Goal: Check status: Check status

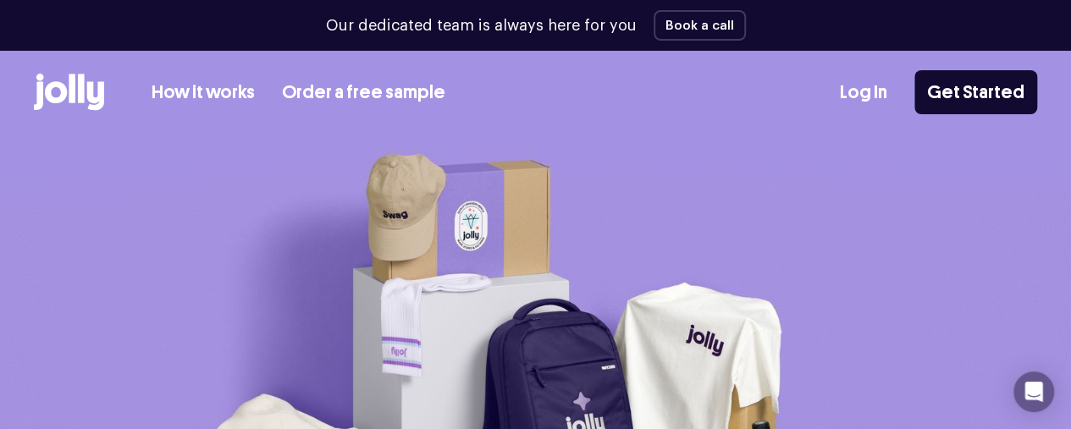
click at [845, 89] on link "Log In" at bounding box center [863, 93] width 47 height 28
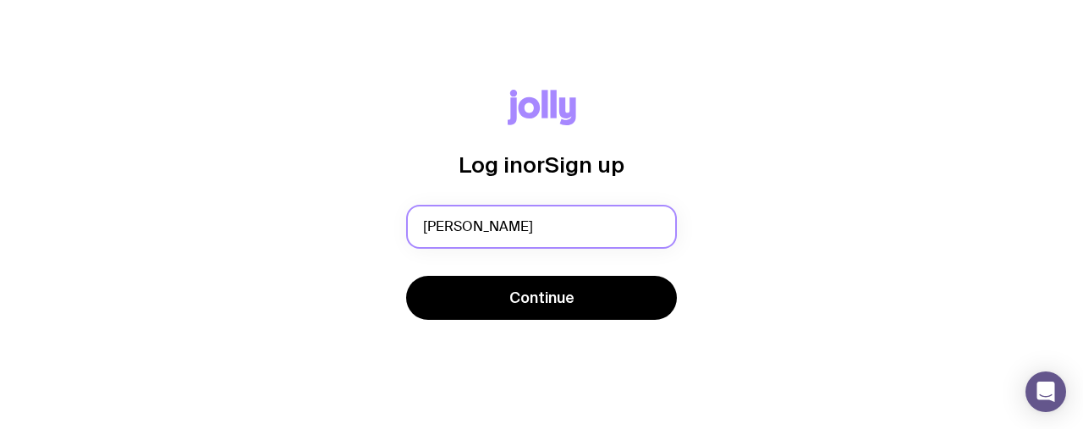
type input "[PERSON_NAME][EMAIL_ADDRESS][DOMAIN_NAME]"
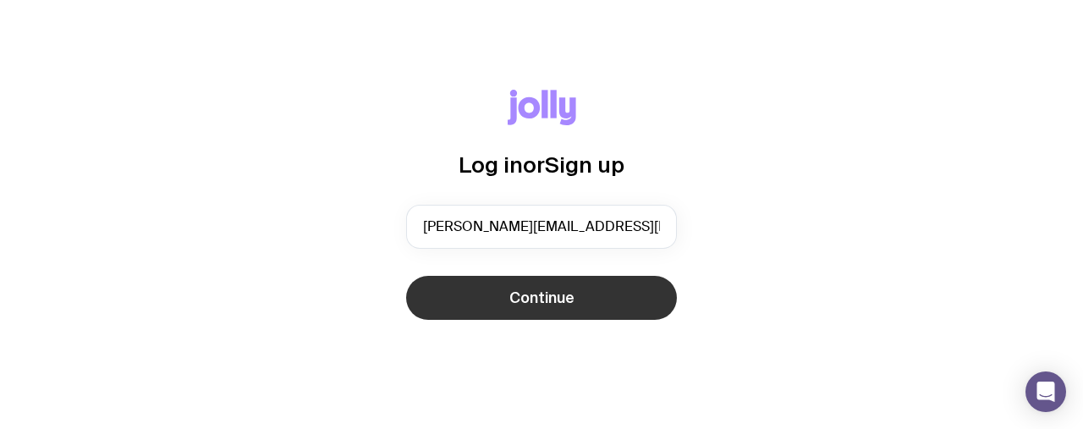
click at [589, 294] on button "Continue" at bounding box center [541, 298] width 271 height 44
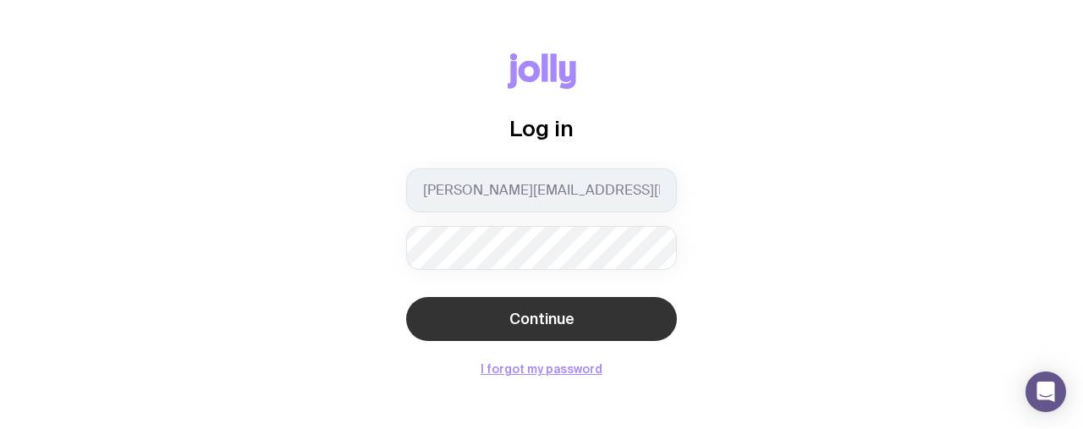
click at [573, 321] on span "Continue" at bounding box center [541, 319] width 65 height 20
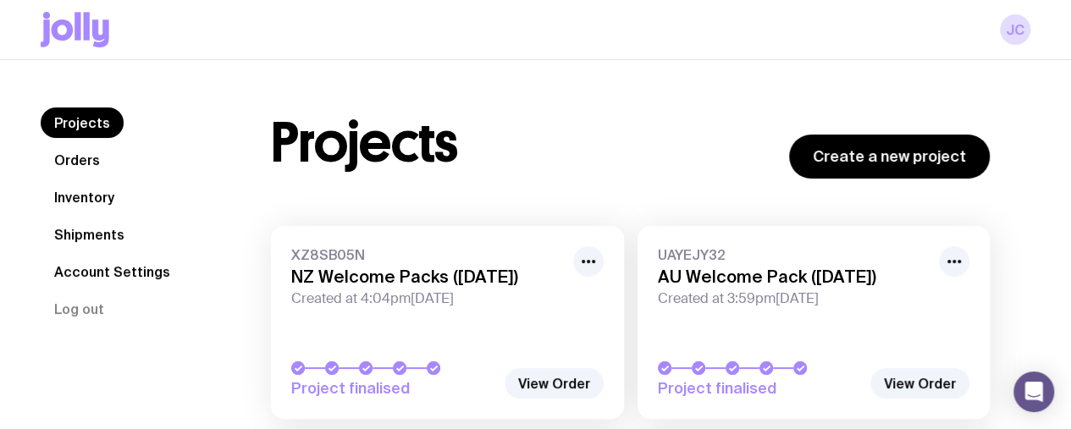
click at [86, 223] on link "Shipments" at bounding box center [89, 234] width 97 height 30
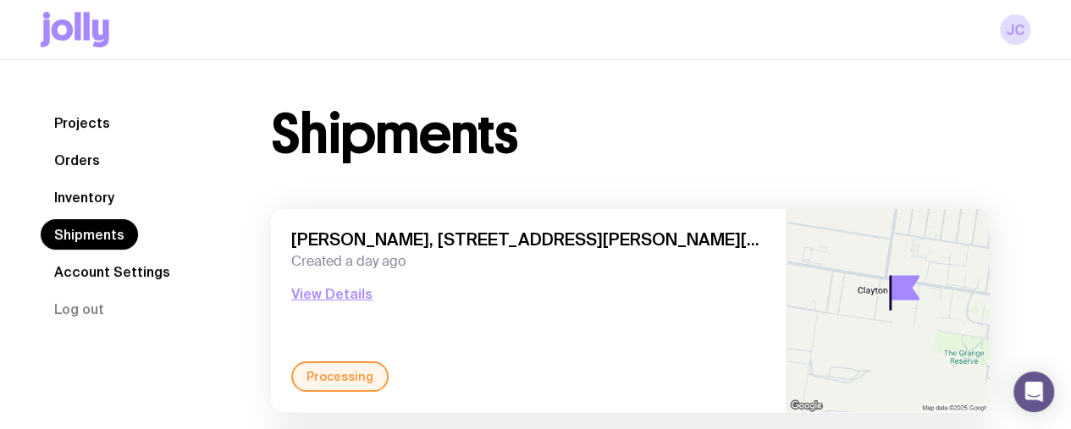
click at [587, 114] on div "Shipments" at bounding box center [630, 134] width 719 height 54
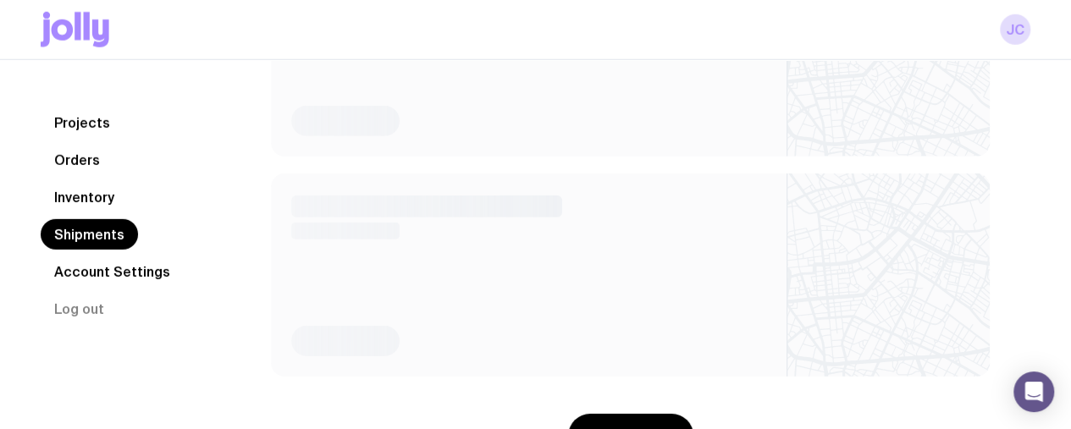
scroll to position [1871, 0]
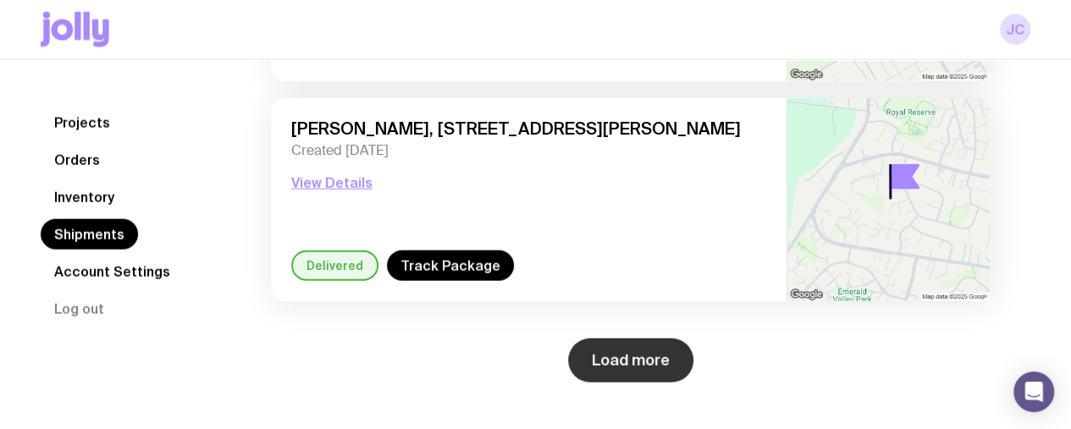
click at [628, 366] on button "Load more" at bounding box center [630, 361] width 125 height 44
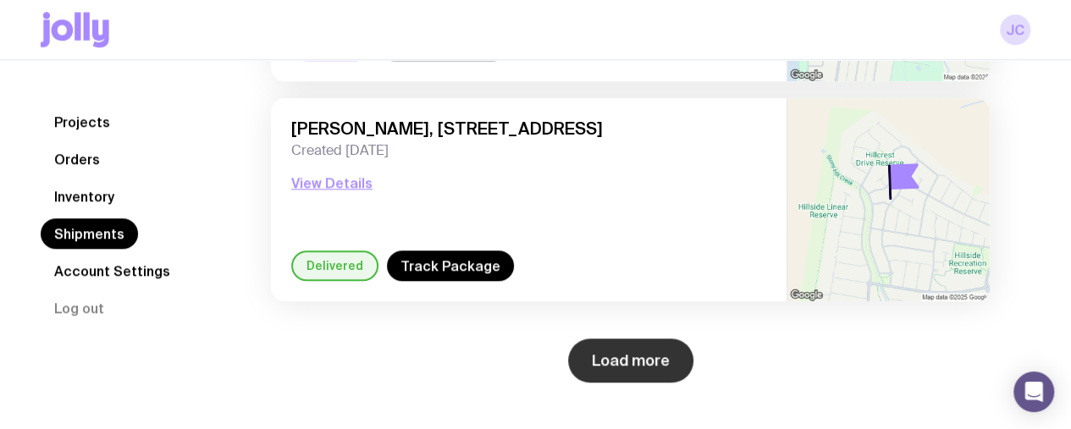
click at [649, 350] on button "Load more" at bounding box center [630, 361] width 125 height 44
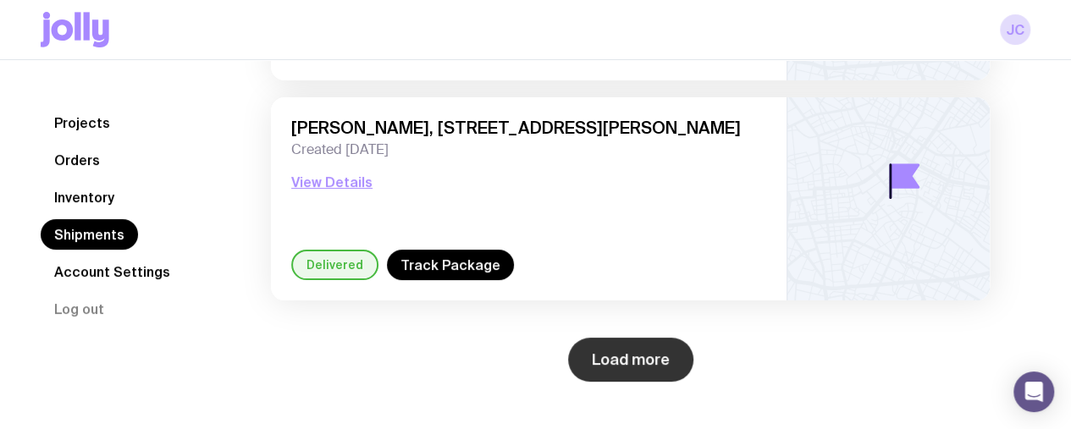
scroll to position [6492, 0]
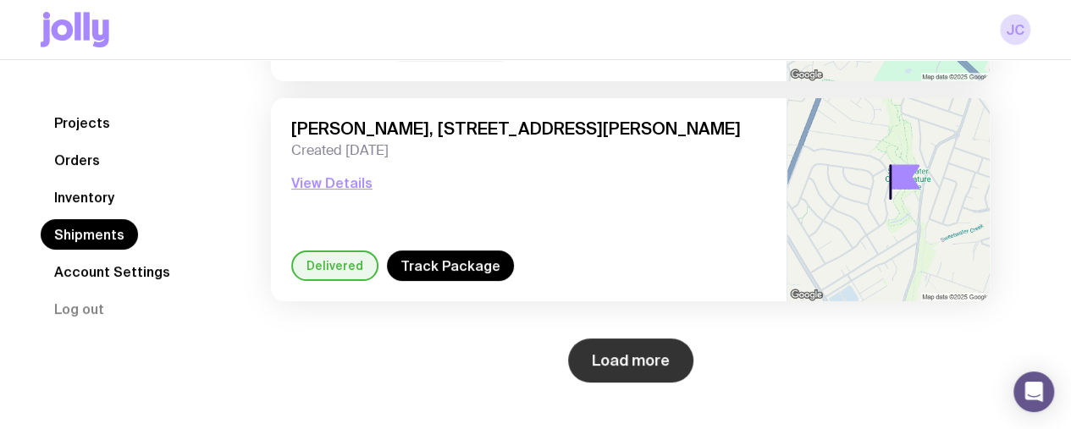
click at [652, 348] on button "Load more" at bounding box center [630, 361] width 125 height 44
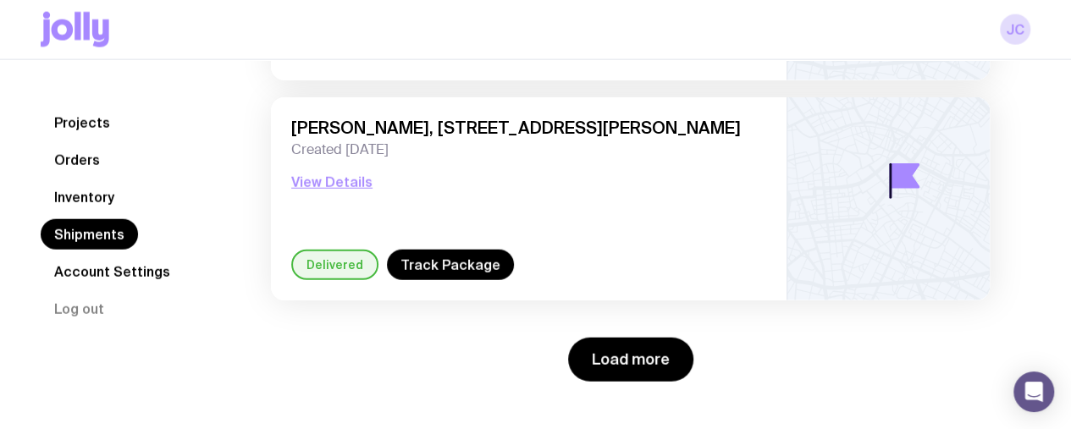
scroll to position [8472, 0]
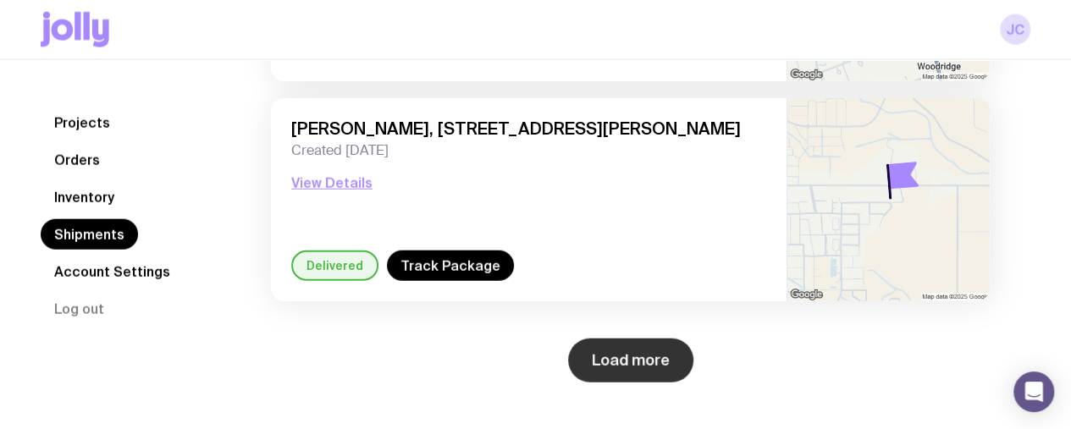
click at [657, 348] on button "Load more" at bounding box center [630, 361] width 125 height 44
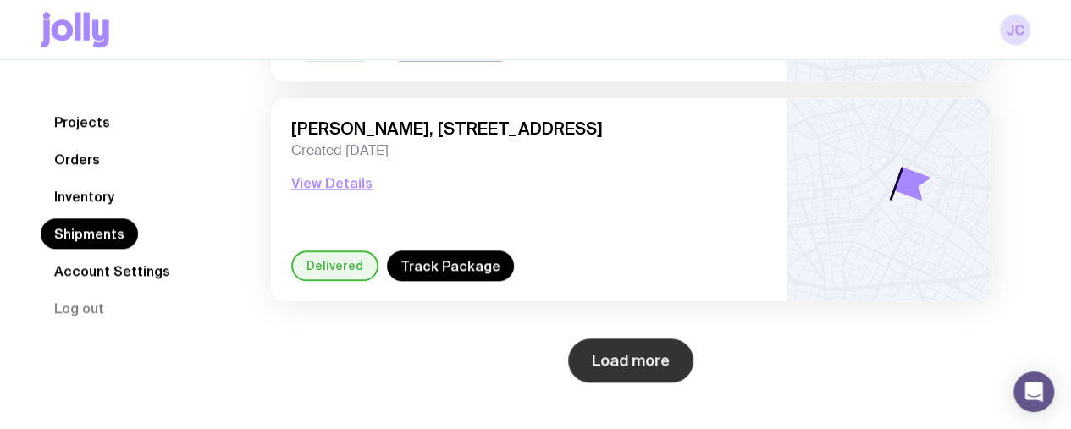
click at [660, 346] on button "Load more" at bounding box center [630, 361] width 125 height 44
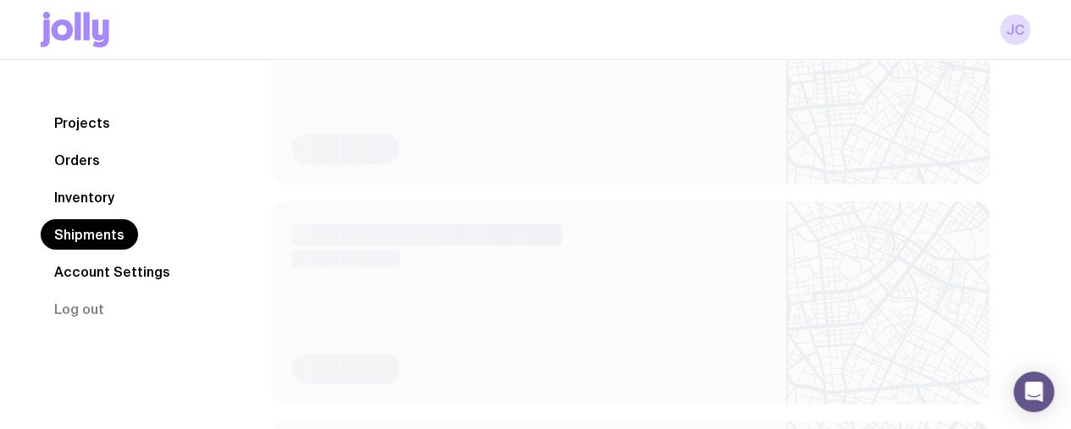
scroll to position [13753, 0]
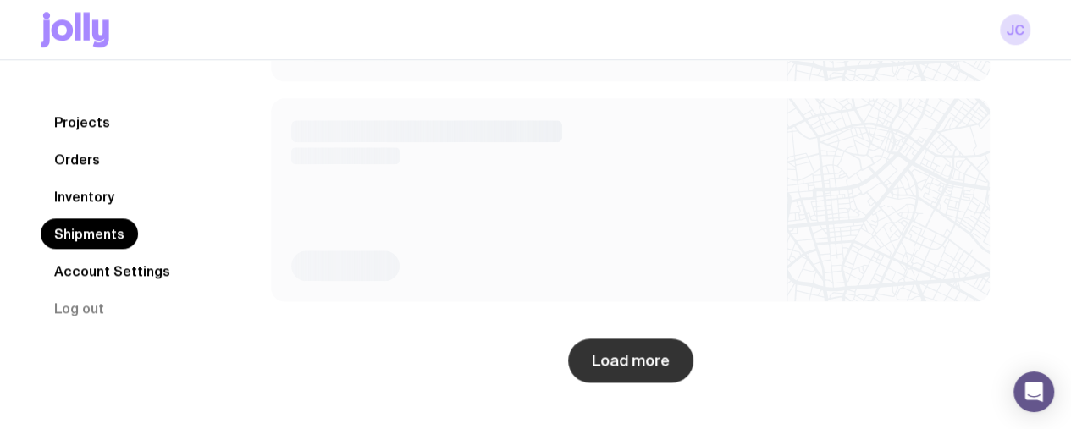
click at [661, 346] on button "Load more" at bounding box center [630, 361] width 125 height 44
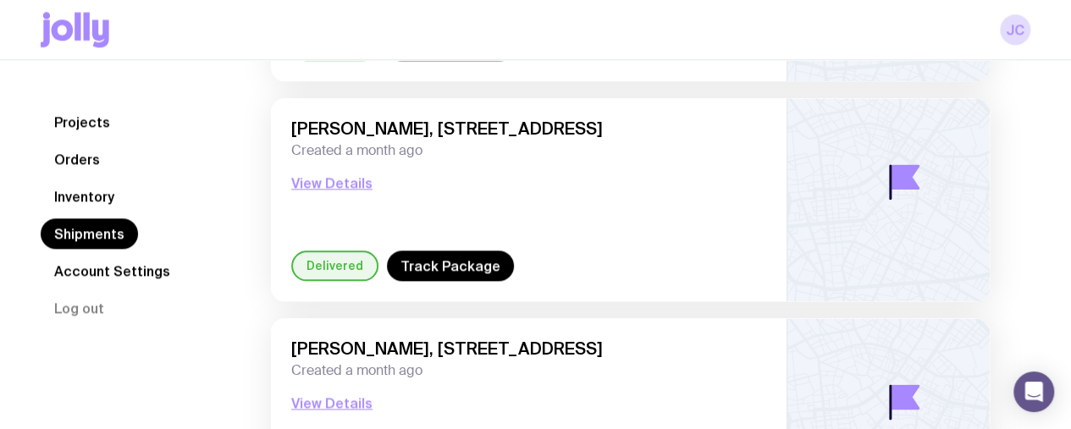
scroll to position [14413, 0]
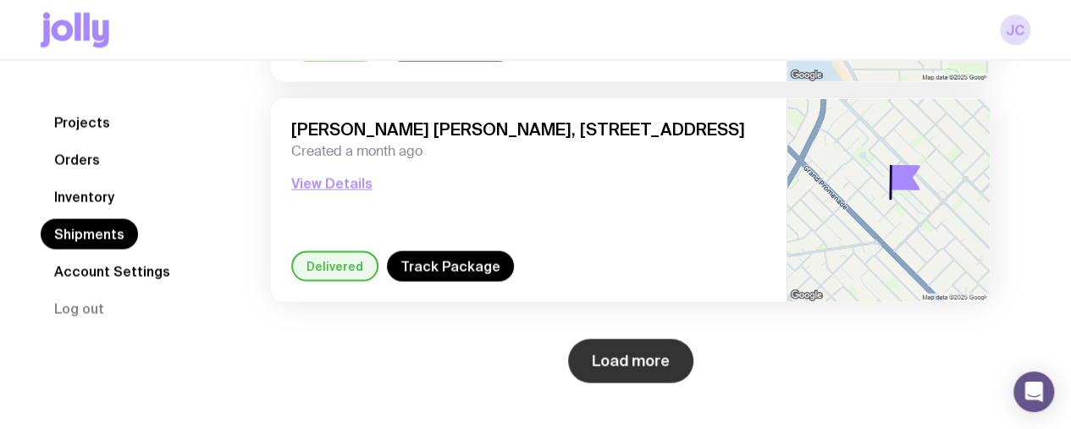
click at [662, 346] on button "Load more" at bounding box center [630, 361] width 125 height 44
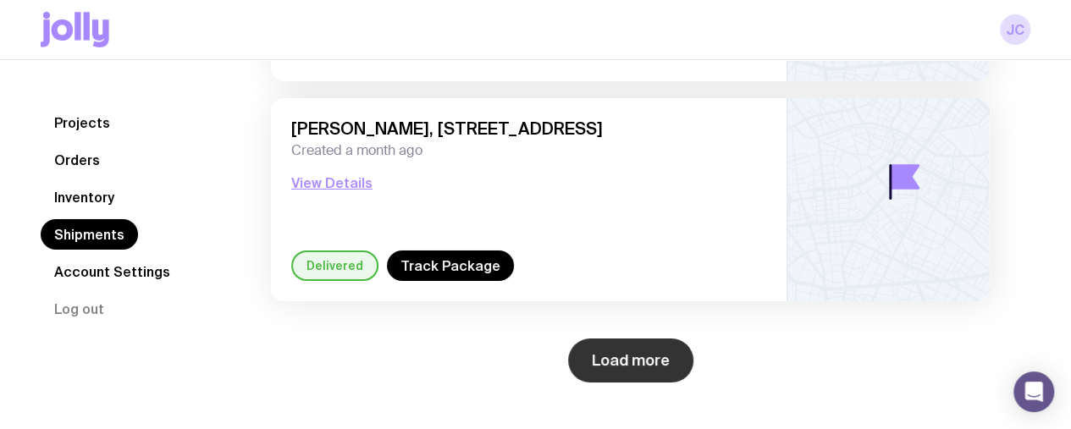
click at [664, 343] on button "Load more" at bounding box center [630, 361] width 125 height 44
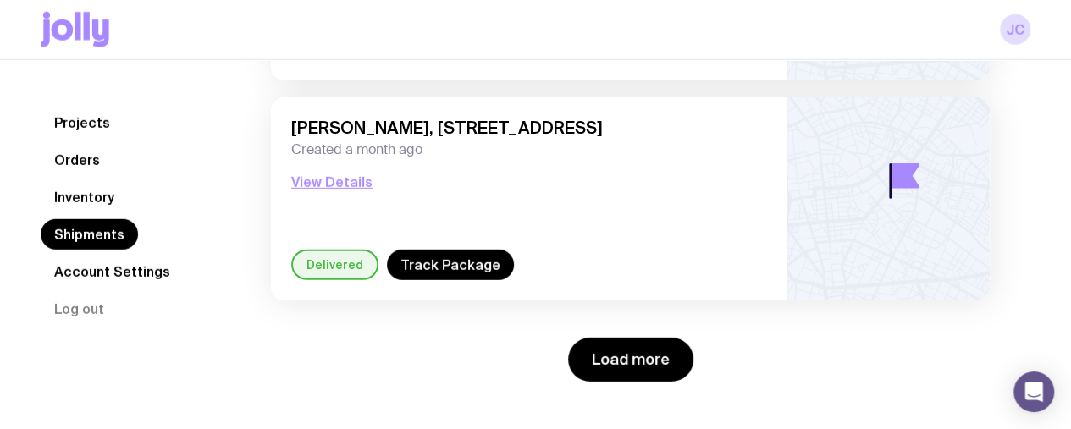
scroll to position [18374, 0]
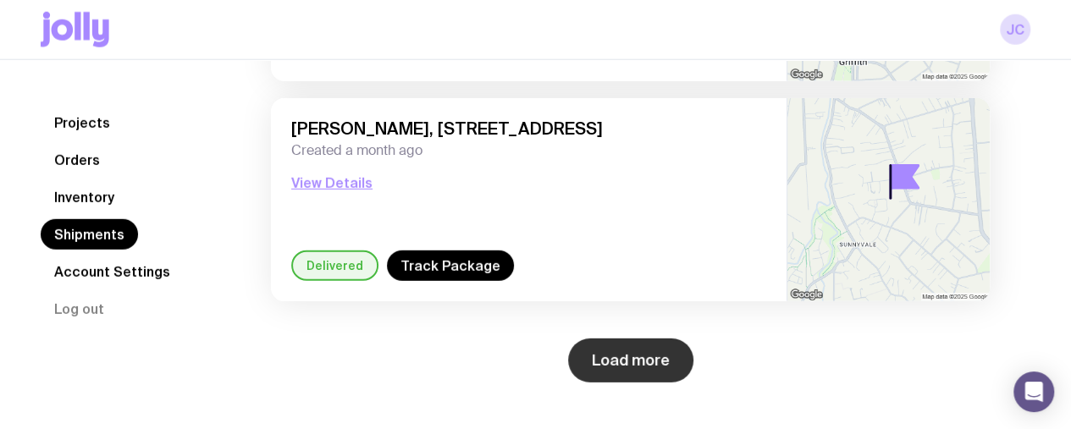
click at [631, 356] on button "Load more" at bounding box center [630, 361] width 125 height 44
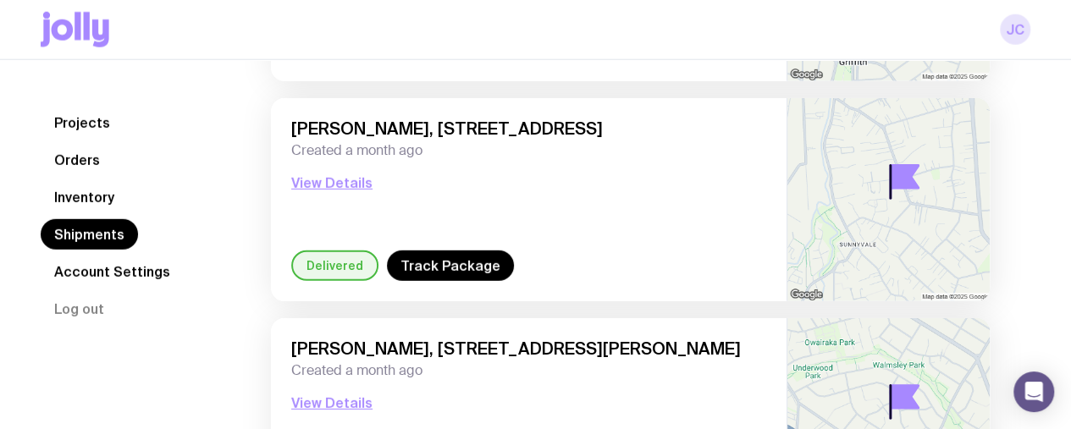
click at [1016, 32] on link "JC" at bounding box center [1014, 29] width 30 height 30
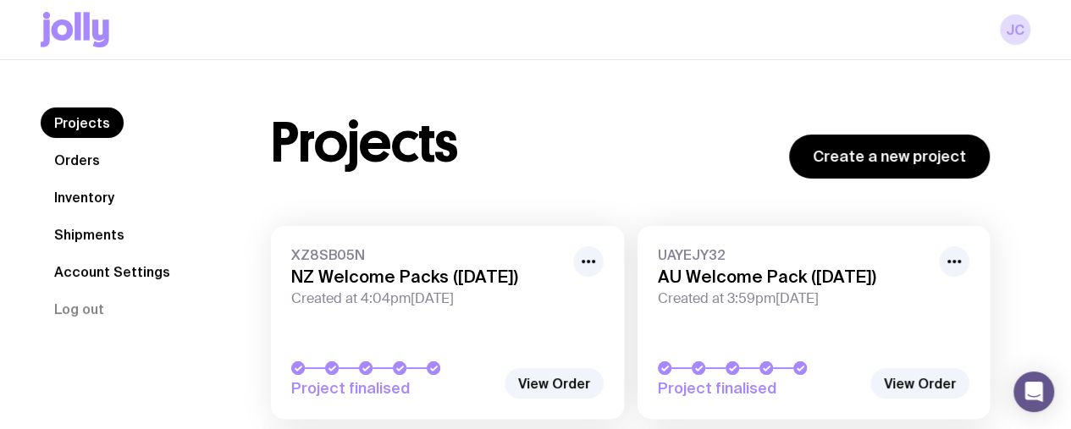
scroll to position [56, 0]
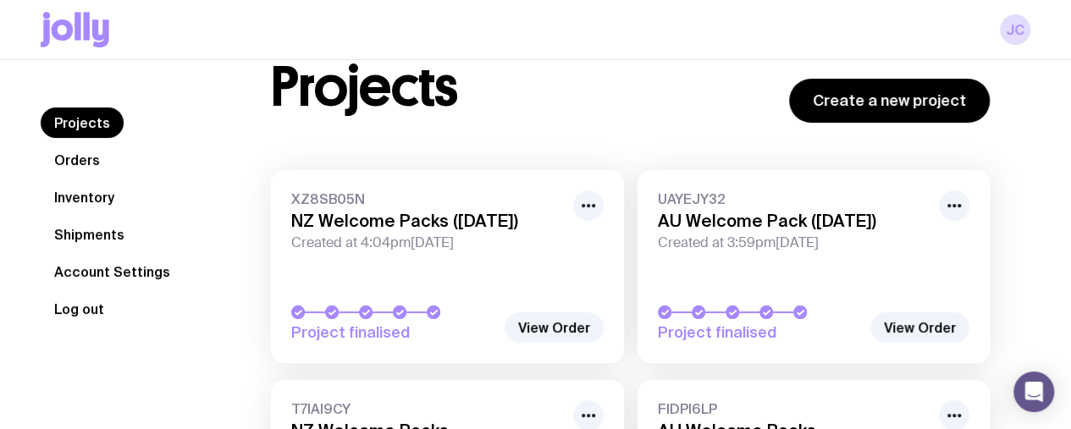
click at [71, 307] on button "Log out" at bounding box center [79, 309] width 77 height 30
